Goal: Transaction & Acquisition: Obtain resource

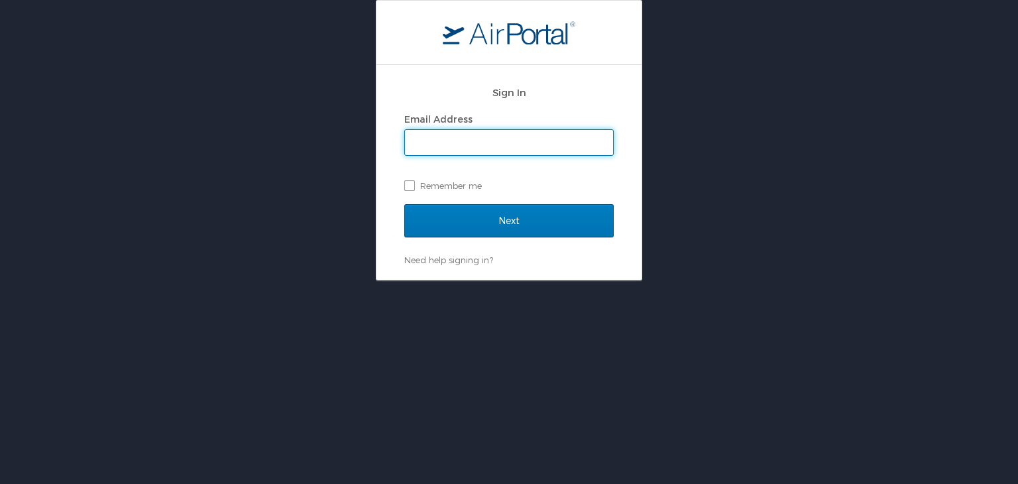
type input "mashunyui.shimrang@cbtravel.com"
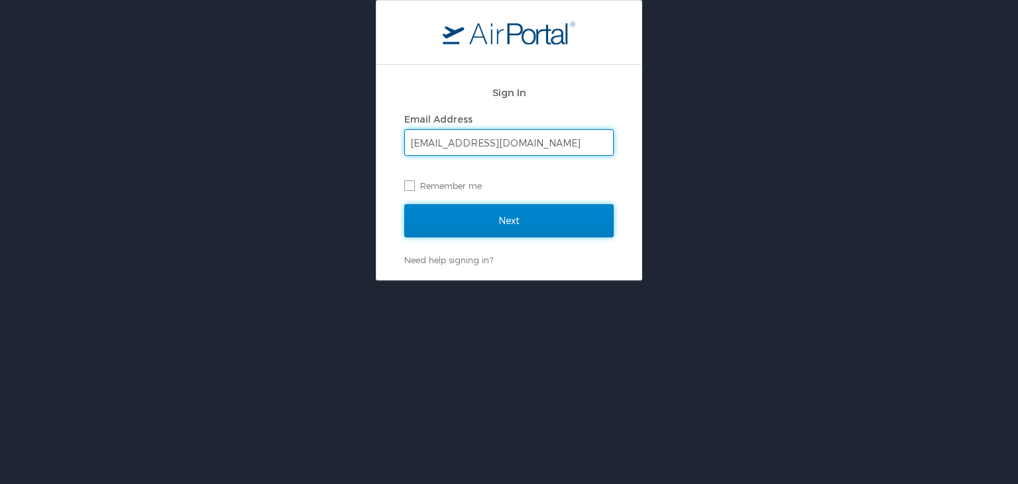
click at [478, 222] on input "Next" at bounding box center [509, 220] width 210 height 33
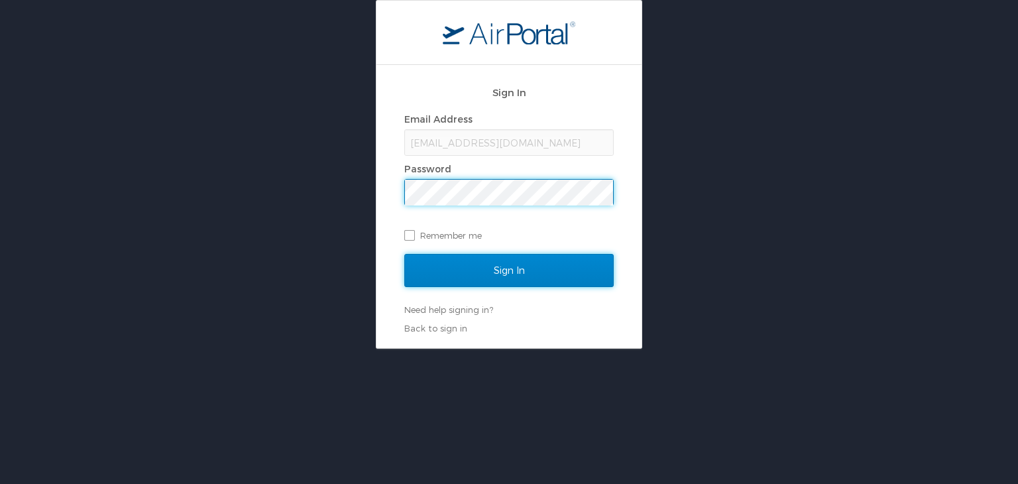
click at [496, 269] on input "Sign In" at bounding box center [509, 270] width 210 height 33
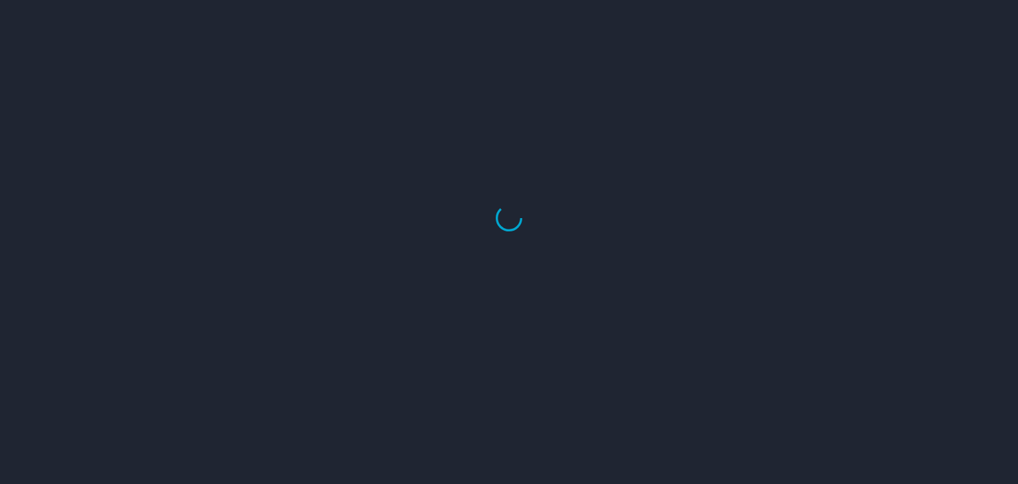
select select "US"
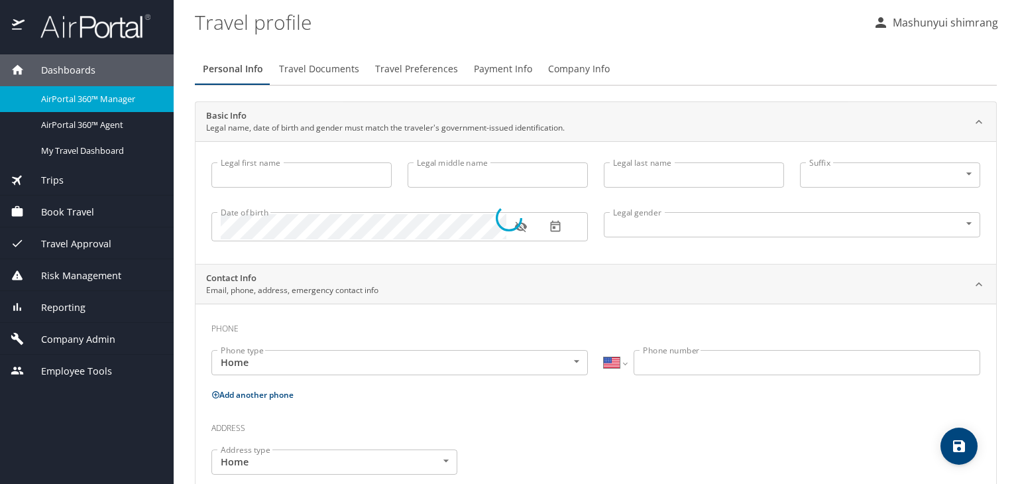
type input "Mashunyui"
type input "shimrang"
type input "Male"
select select "IN"
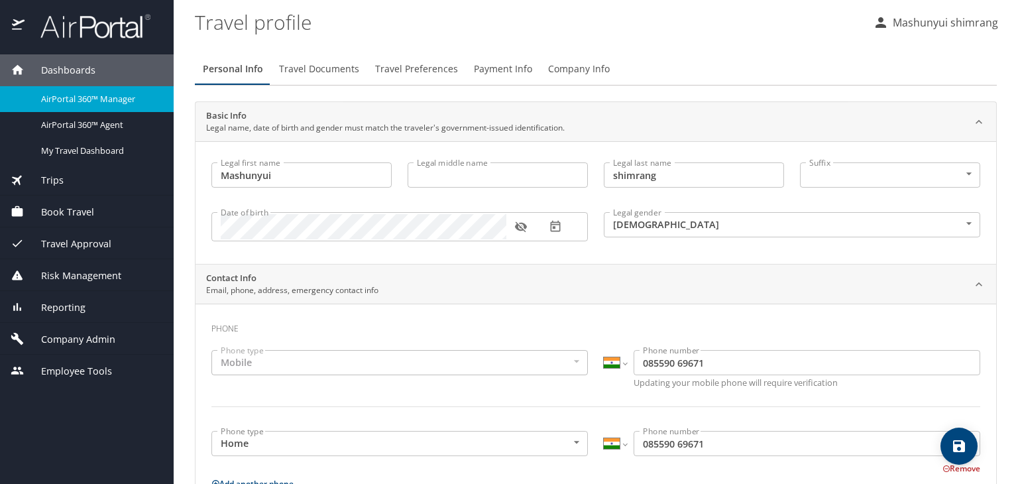
click at [96, 38] on img at bounding box center [88, 26] width 125 height 26
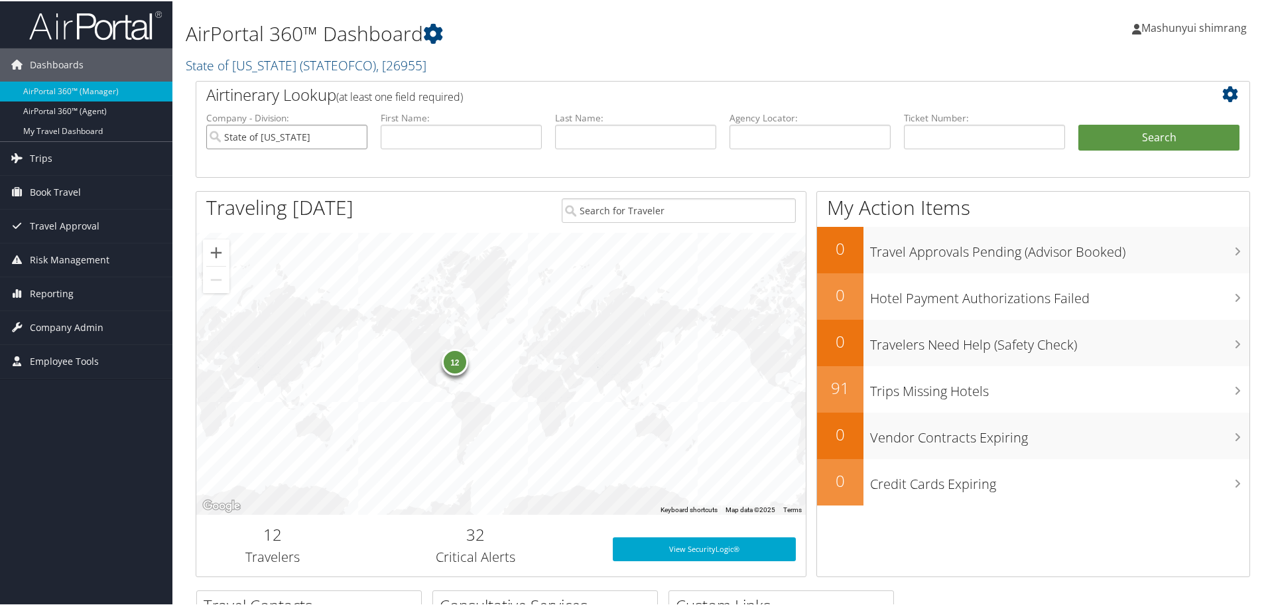
click at [351, 135] on input "State of Colorado" at bounding box center [286, 135] width 161 height 25
click at [805, 135] on input "text" at bounding box center [809, 135] width 161 height 25
paste input "DB2KJS"
type input "DB2KJS"
click at [1116, 143] on button "Search" at bounding box center [1158, 136] width 161 height 27
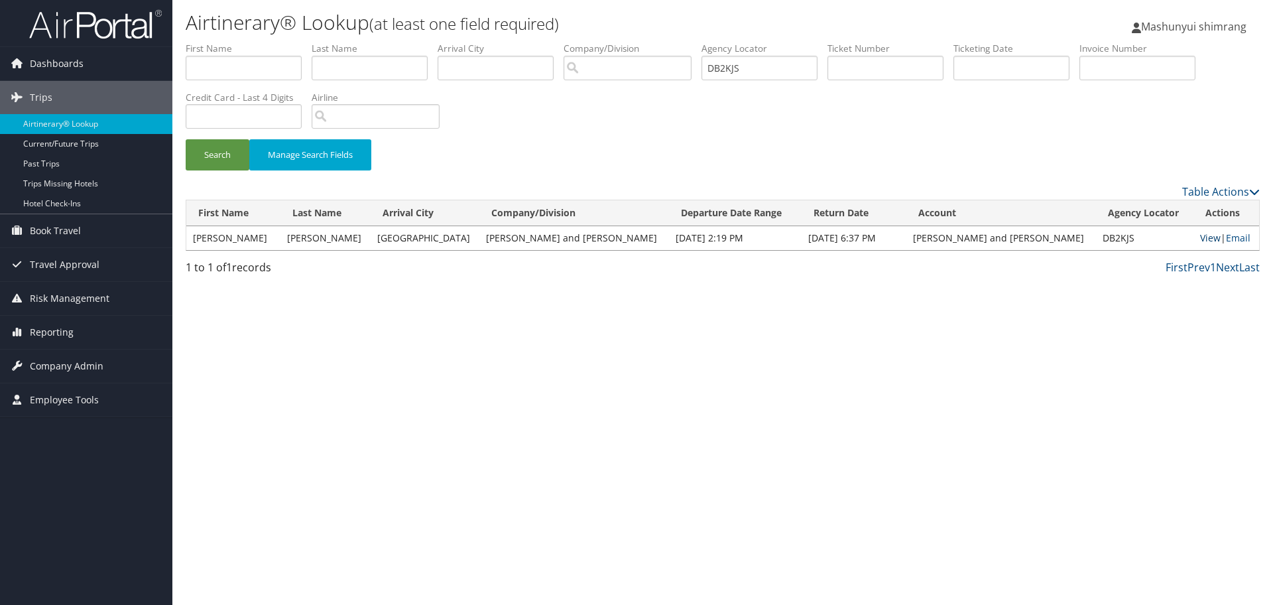
click at [1200, 234] on link "View" at bounding box center [1210, 237] width 21 height 13
drag, startPoint x: 784, startPoint y: 72, endPoint x: 576, endPoint y: 60, distance: 208.5
click at [576, 42] on ul "First Name Last Name Departure City Arrival City Company/Division Airport/City …" at bounding box center [723, 42] width 1074 height 0
paste input "H82"
type input "DB2H82"
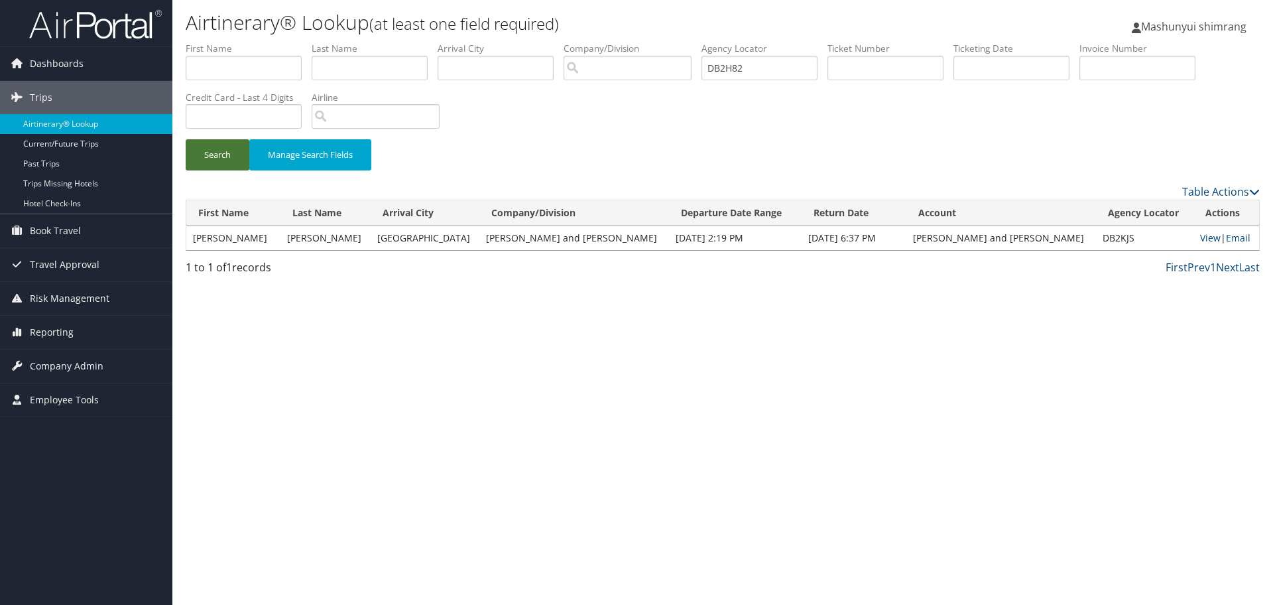
click at [228, 152] on button "Search" at bounding box center [218, 154] width 64 height 31
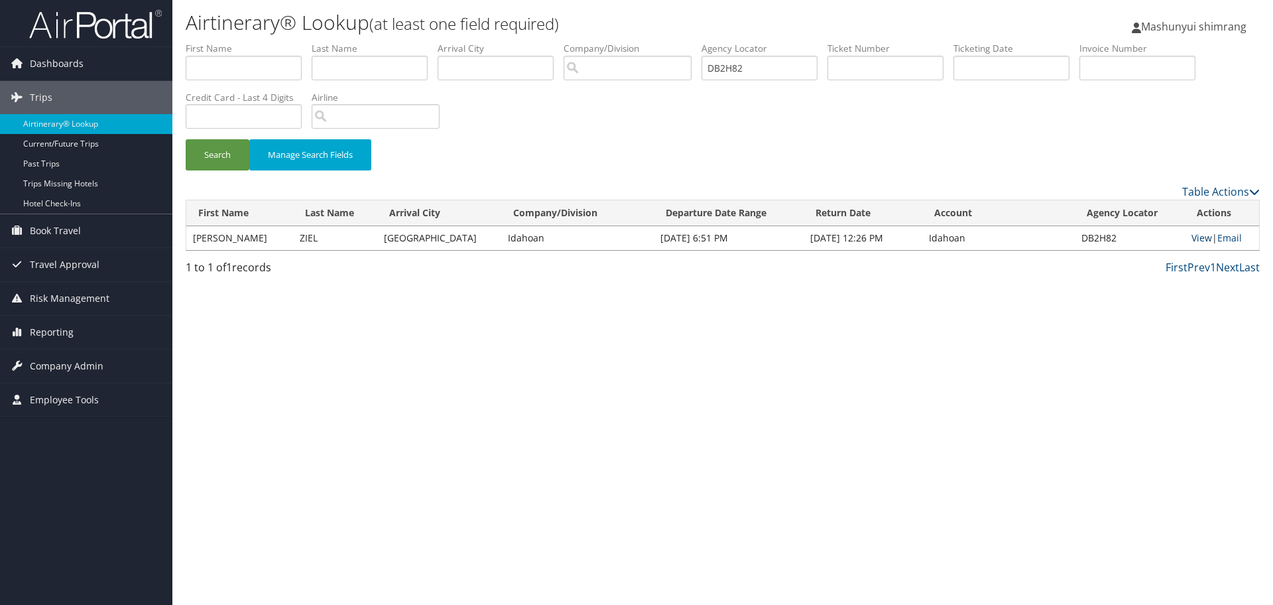
click at [1198, 239] on link "View" at bounding box center [1201, 237] width 21 height 13
drag, startPoint x: 759, startPoint y: 69, endPoint x: 682, endPoint y: 78, distance: 77.4
click at [682, 42] on ul "First Name Last Name Departure City Arrival City Company/Division Airport/City …" at bounding box center [723, 42] width 1074 height 0
paste input "DB2HPT"
type input "DB2HPT"
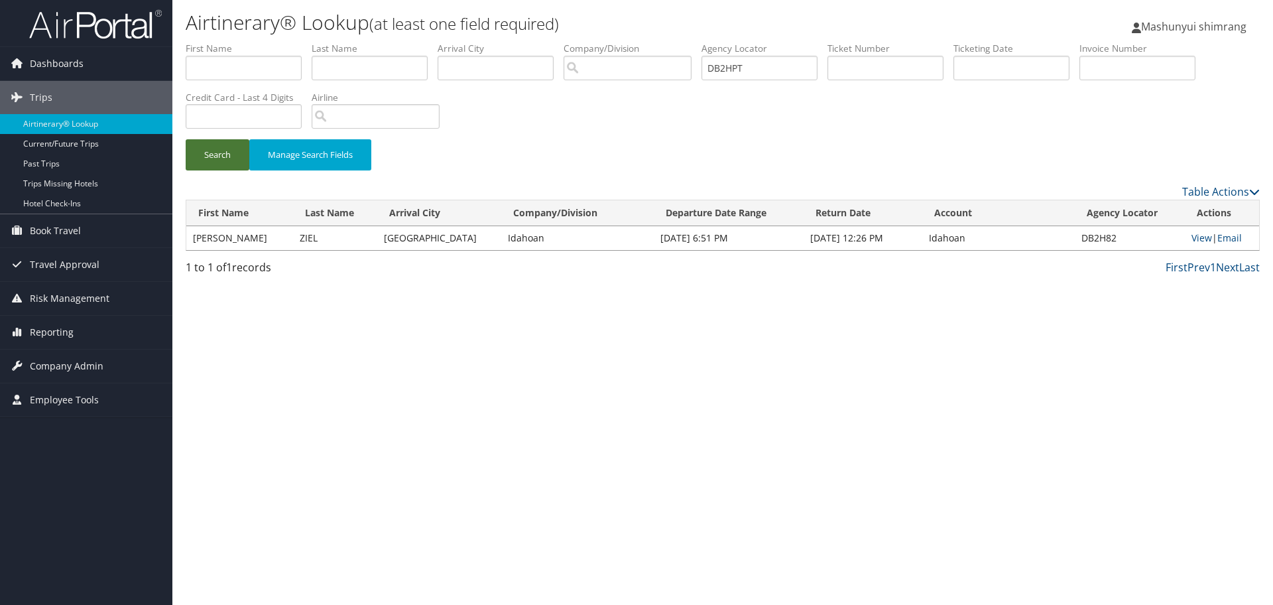
click at [225, 160] on button "Search" at bounding box center [218, 154] width 64 height 31
click at [1193, 236] on link "View" at bounding box center [1201, 237] width 21 height 13
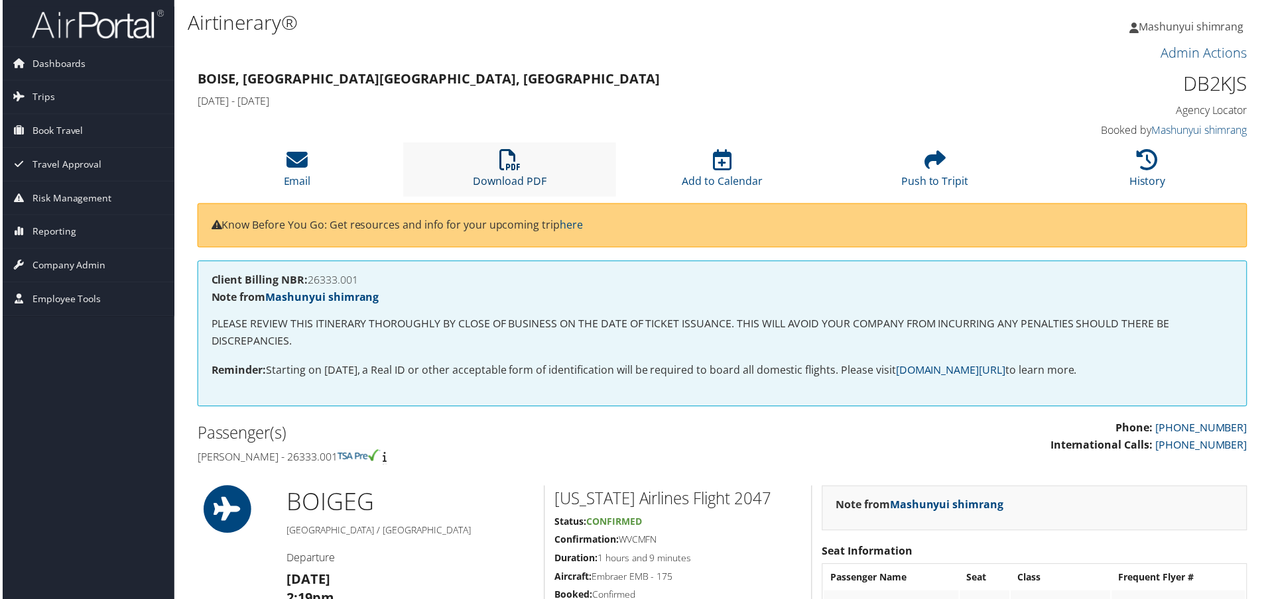
drag, startPoint x: 484, startPoint y: 176, endPoint x: 568, endPoint y: 191, distance: 85.6
click at [484, 176] on link "Download PDF" at bounding box center [510, 173] width 74 height 32
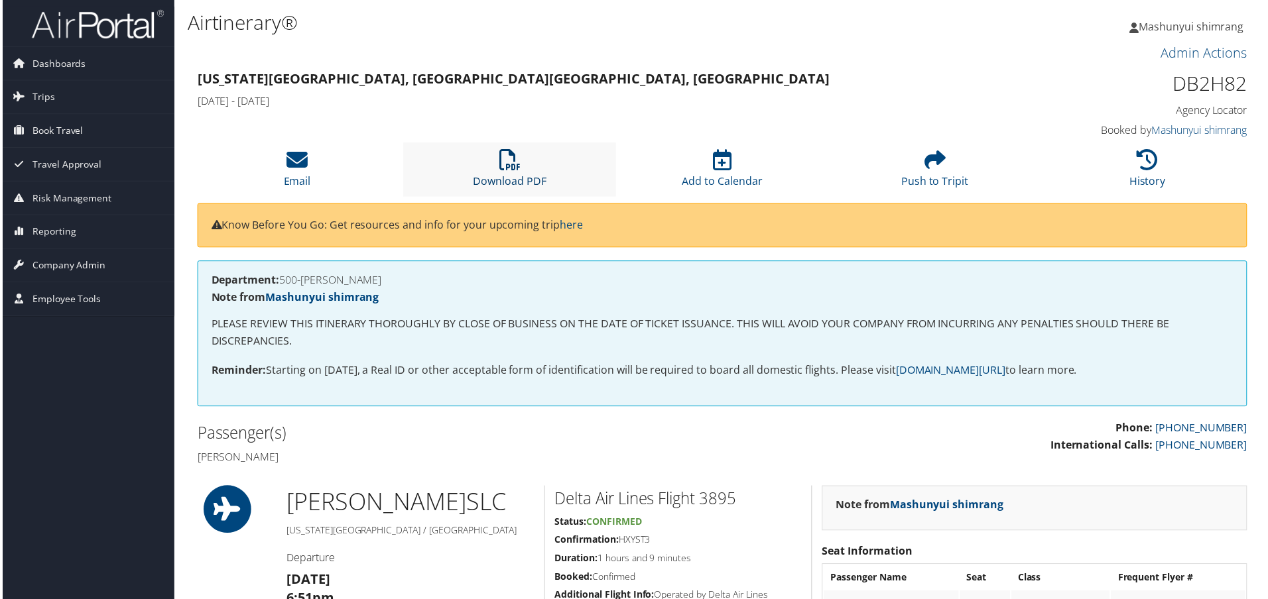
click at [499, 166] on icon at bounding box center [509, 160] width 21 height 21
click at [529, 168] on li "Download PDF" at bounding box center [508, 170] width 213 height 54
